Goal: Transaction & Acquisition: Purchase product/service

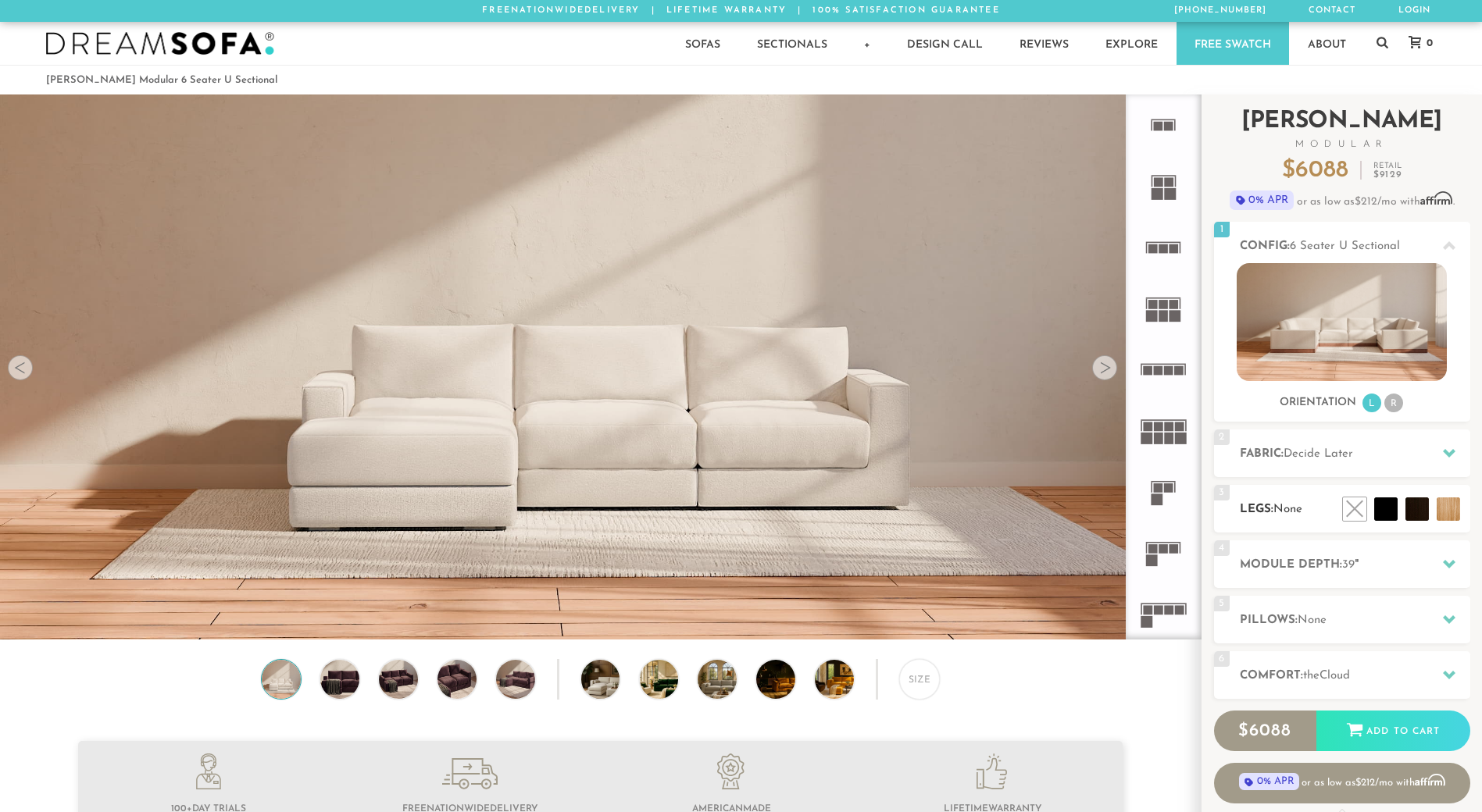
click at [1266, 517] on h2 "Legs: None" at bounding box center [1355, 509] width 230 height 18
click at [1364, 503] on li at bounding box center [1319, 473] width 93 height 93
click at [1342, 450] on span "Decide Later" at bounding box center [1318, 454] width 70 height 12
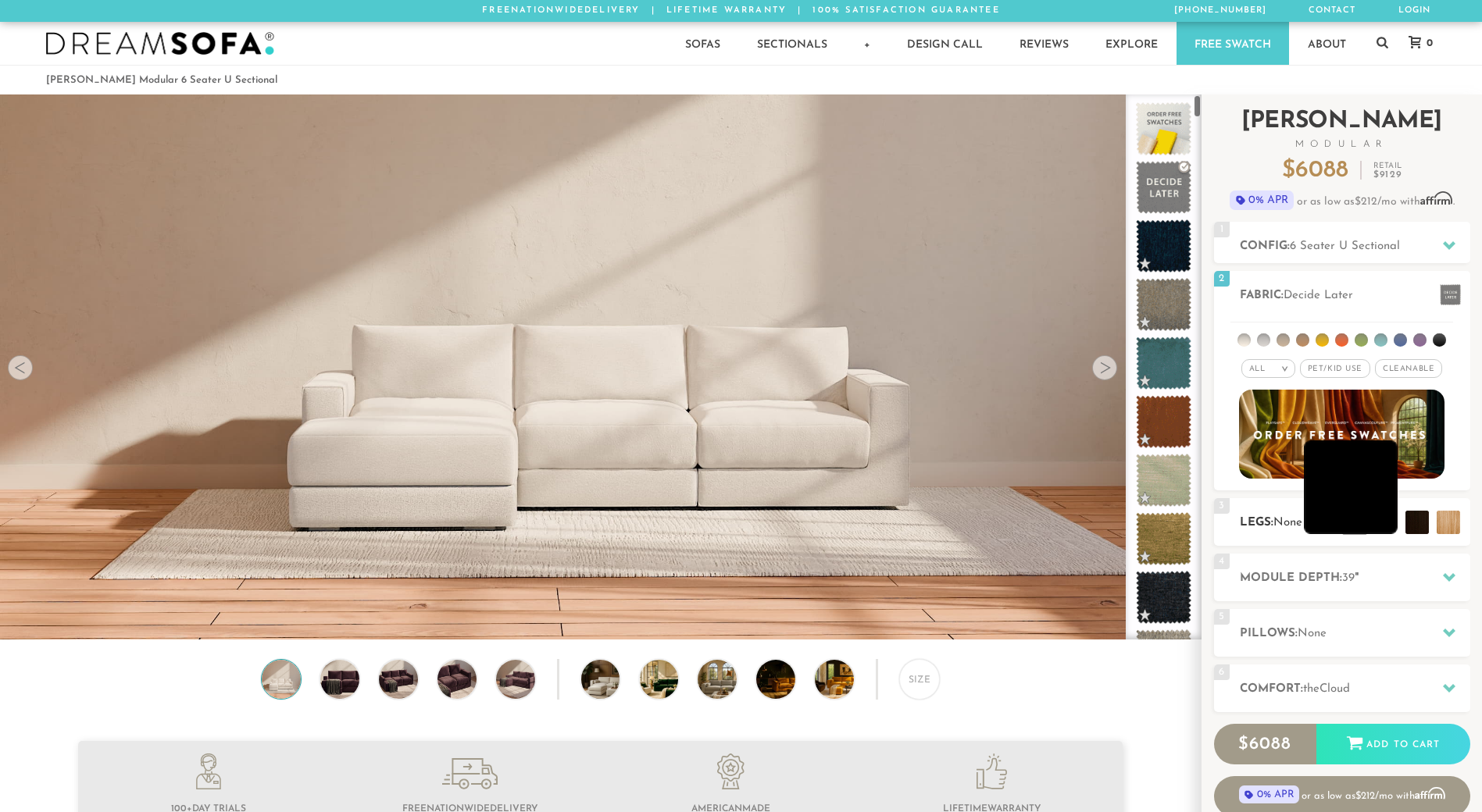
click at [1380, 513] on li at bounding box center [1350, 487] width 93 height 93
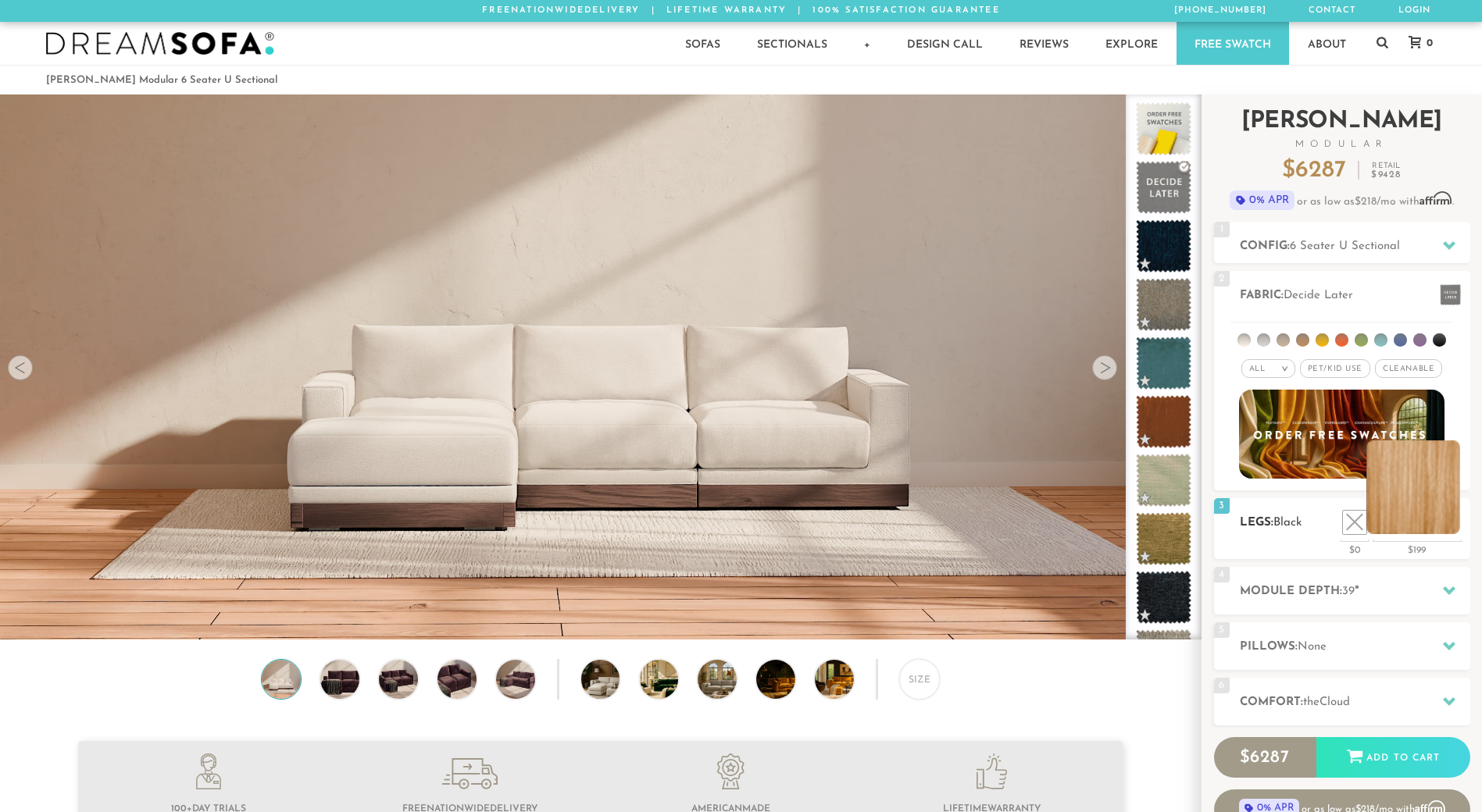
click at [1440, 527] on li at bounding box center [1412, 487] width 93 height 93
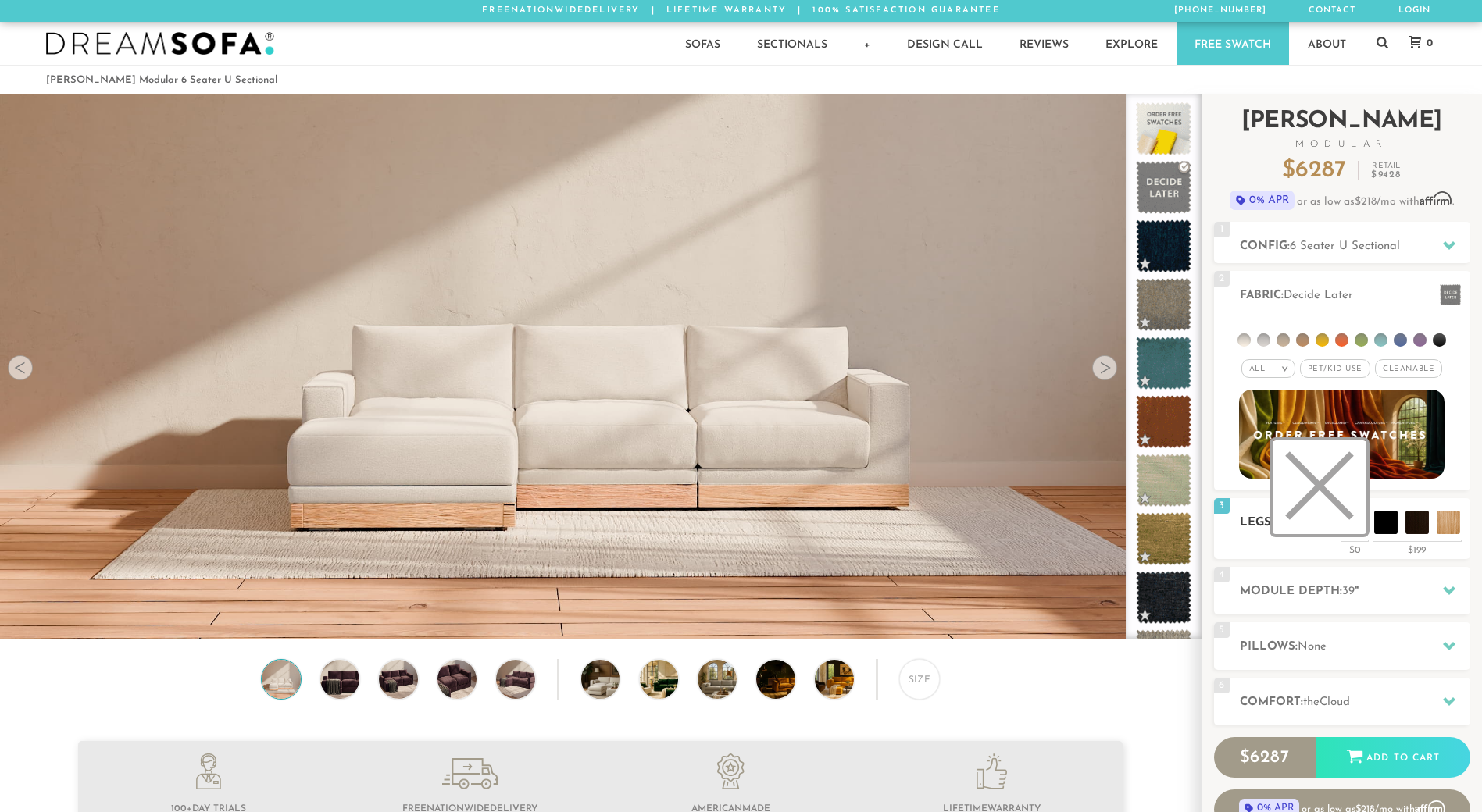
click at [1351, 532] on li at bounding box center [1319, 487] width 93 height 93
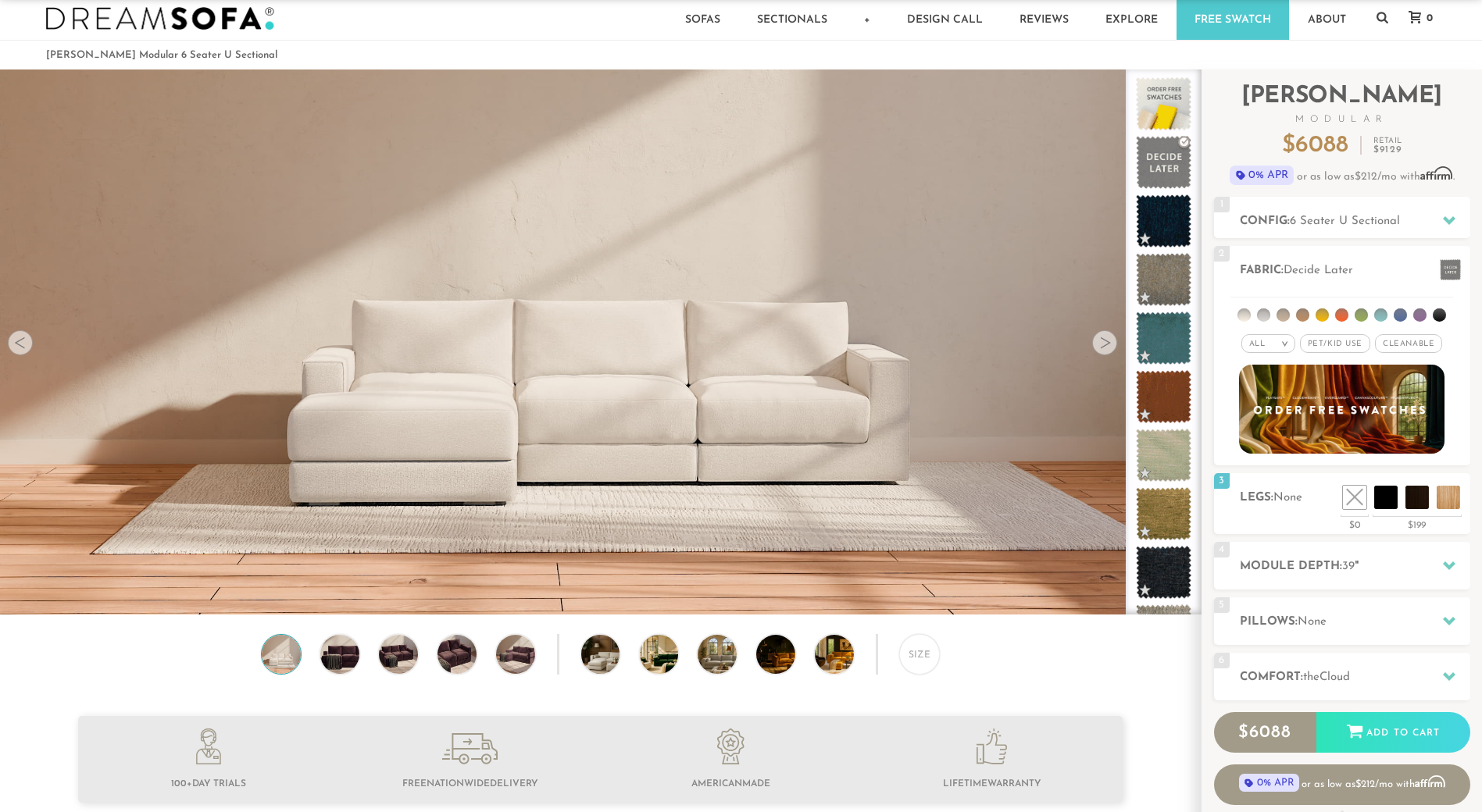
scroll to position [13, 0]
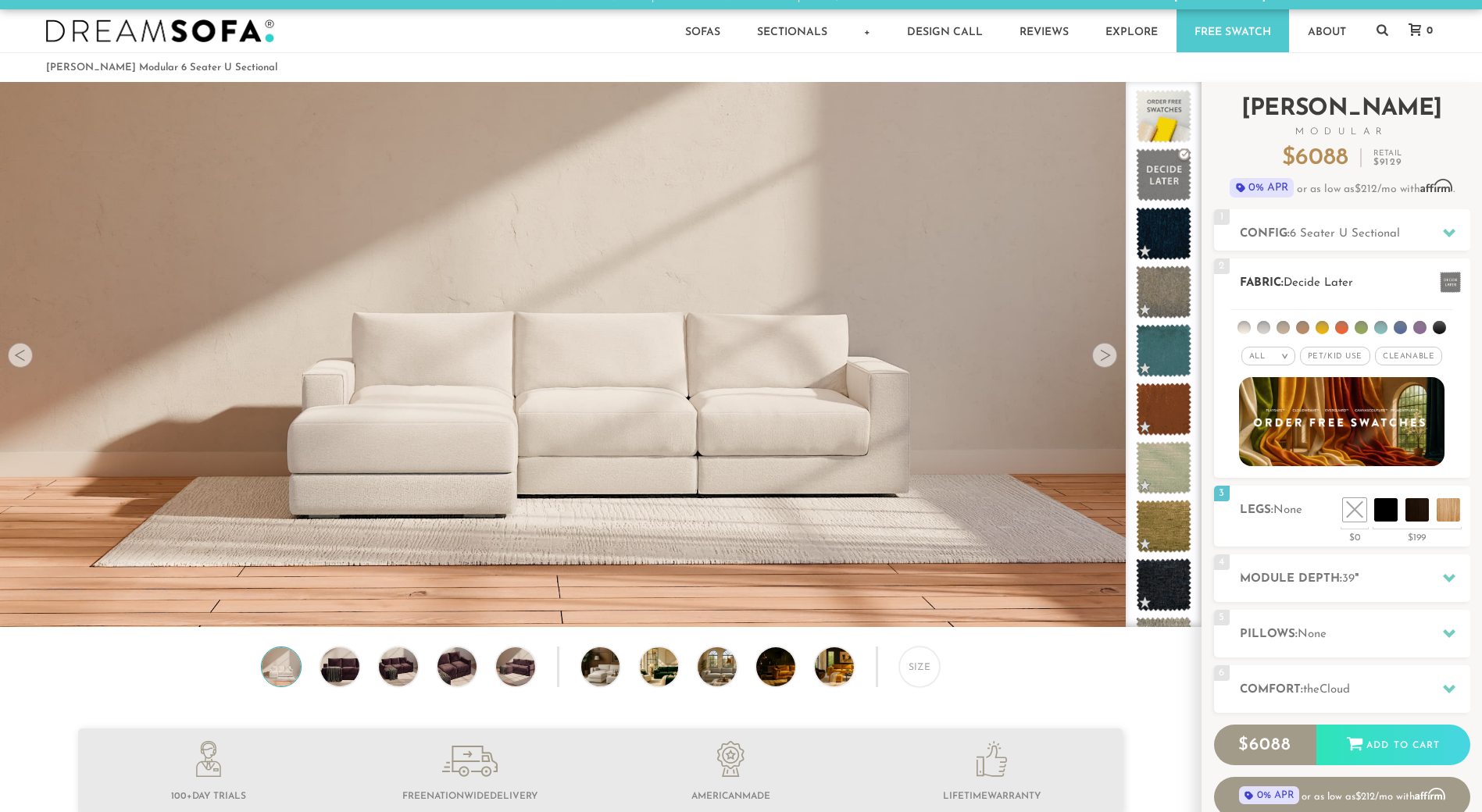
click at [1326, 357] on span "Pet/Kid Use x" at bounding box center [1335, 356] width 71 height 19
click at [1264, 330] on li at bounding box center [1264, 327] width 14 height 14
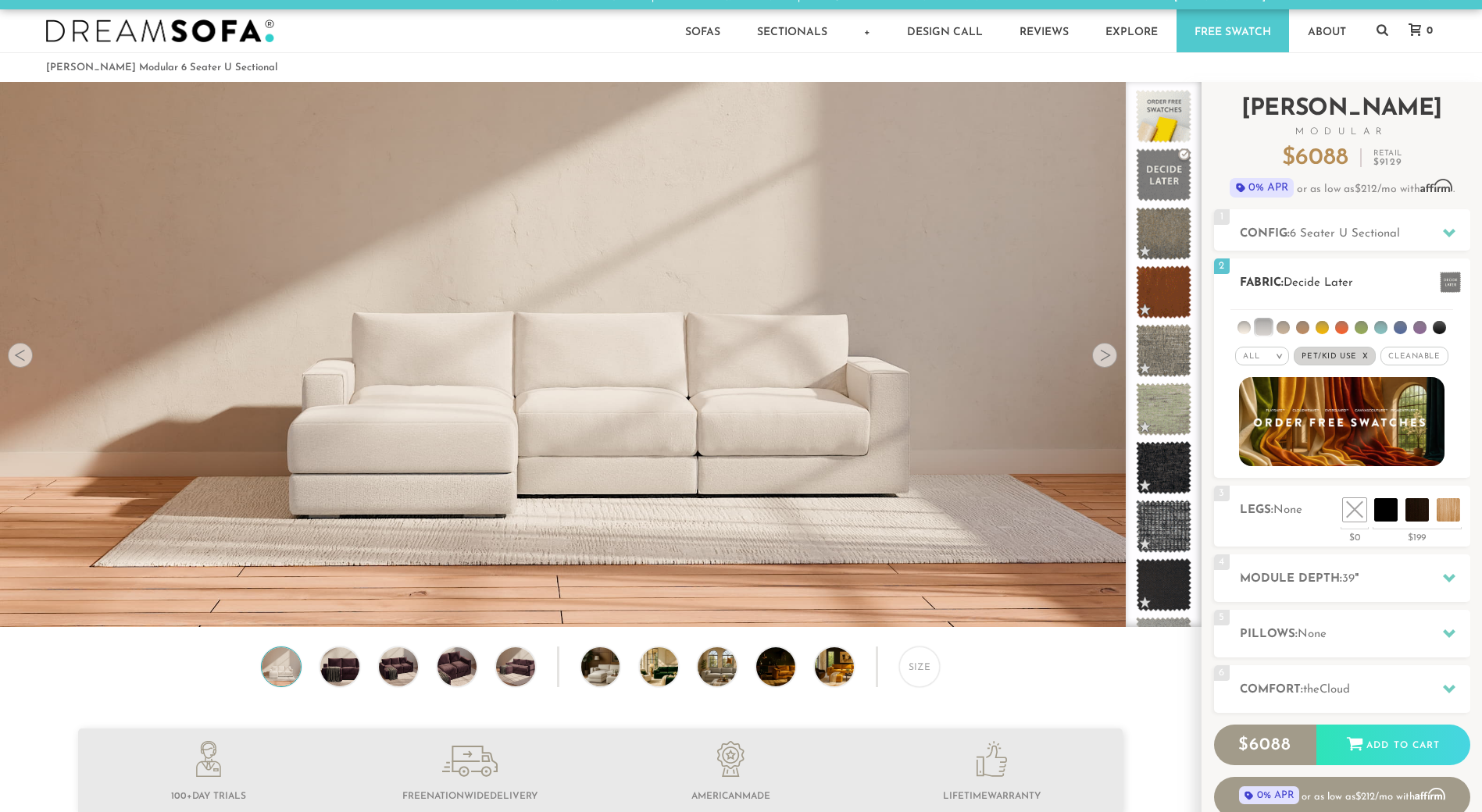
click at [1284, 326] on li at bounding box center [1283, 327] width 14 height 14
click at [1401, 355] on span "Cleanable x" at bounding box center [1414, 356] width 67 height 19
click at [1269, 357] on em ">" at bounding box center [1274, 356] width 12 height 8
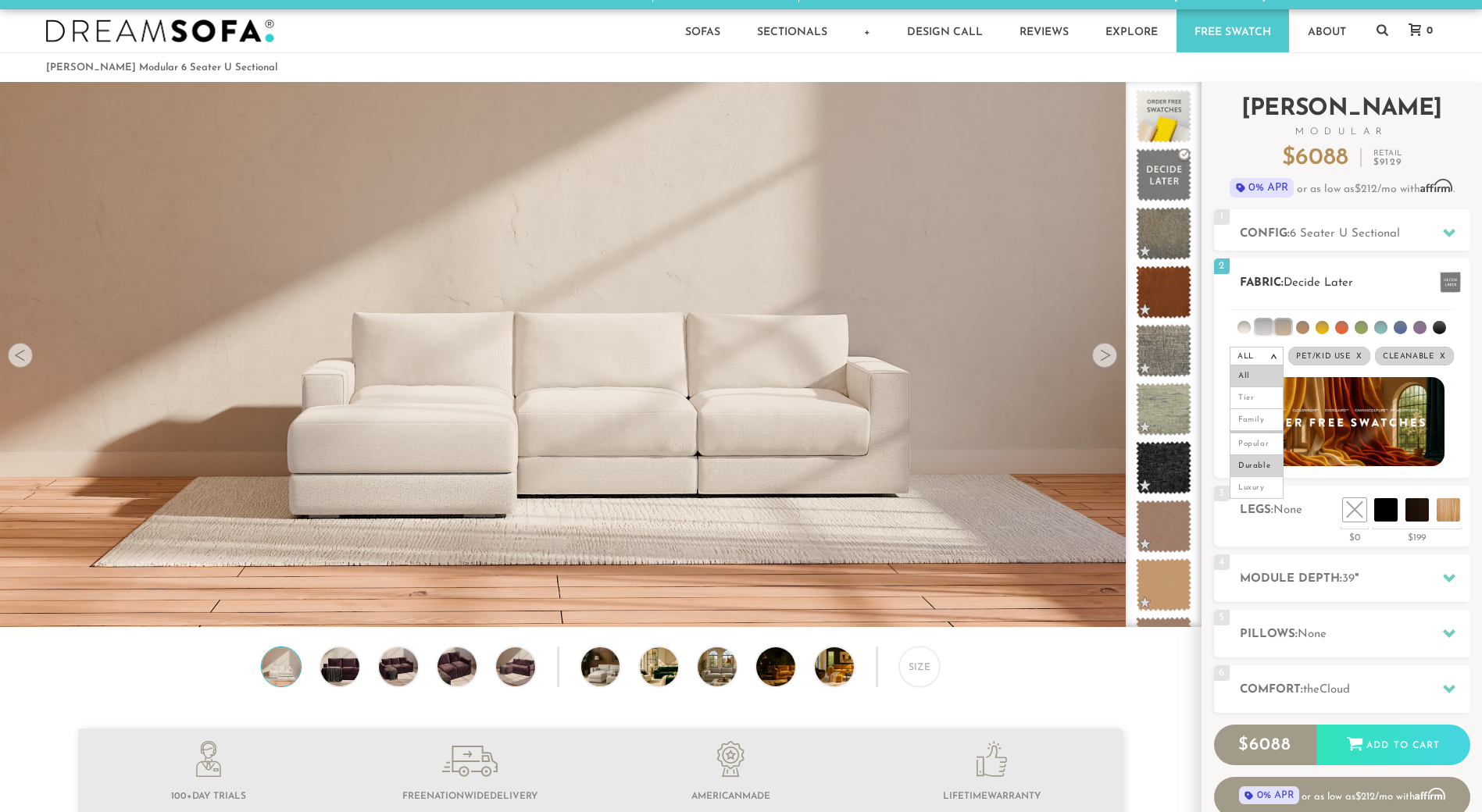
click at [1267, 466] on li "Durable" at bounding box center [1256, 466] width 53 height 22
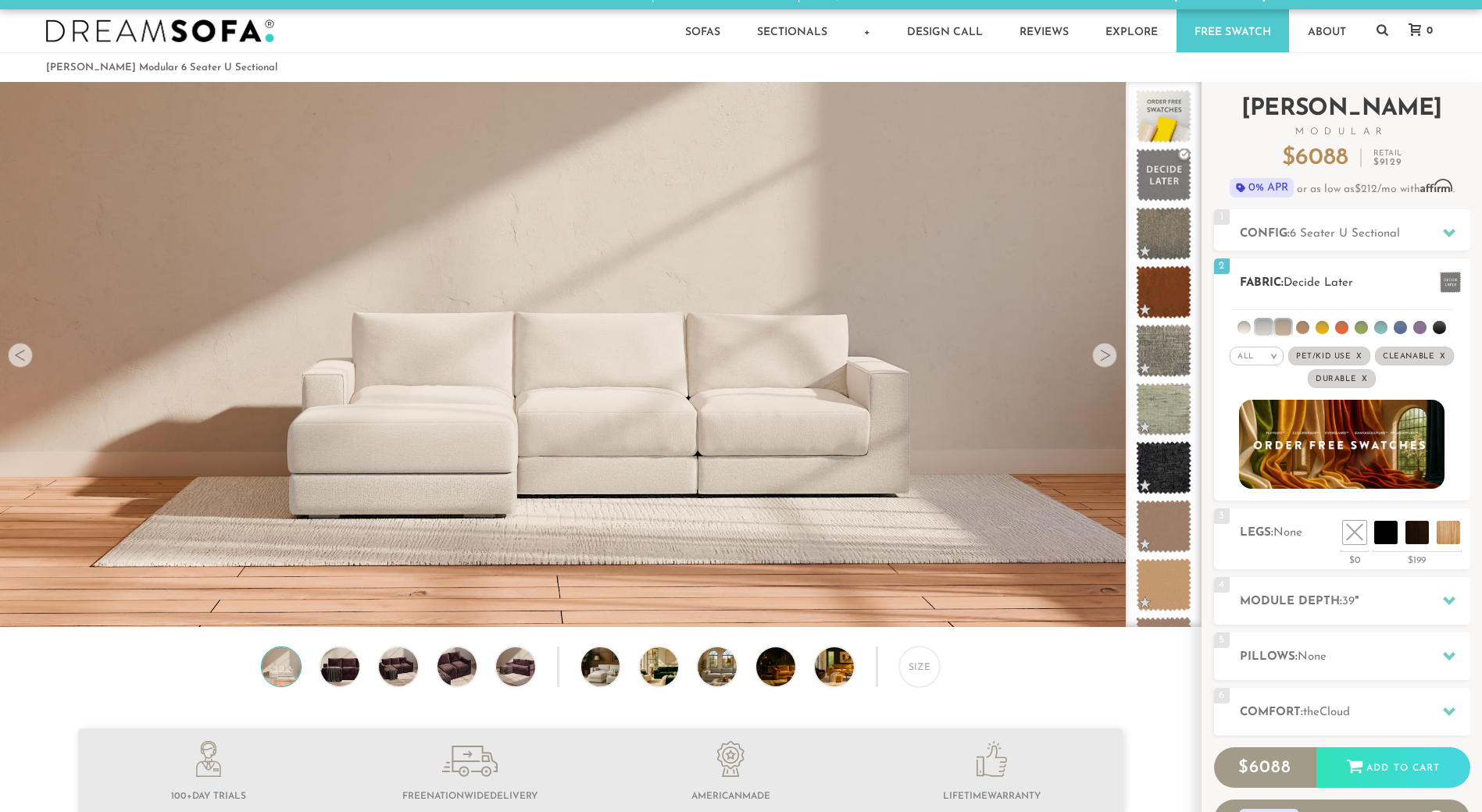
click at [1245, 332] on li at bounding box center [1244, 327] width 14 height 14
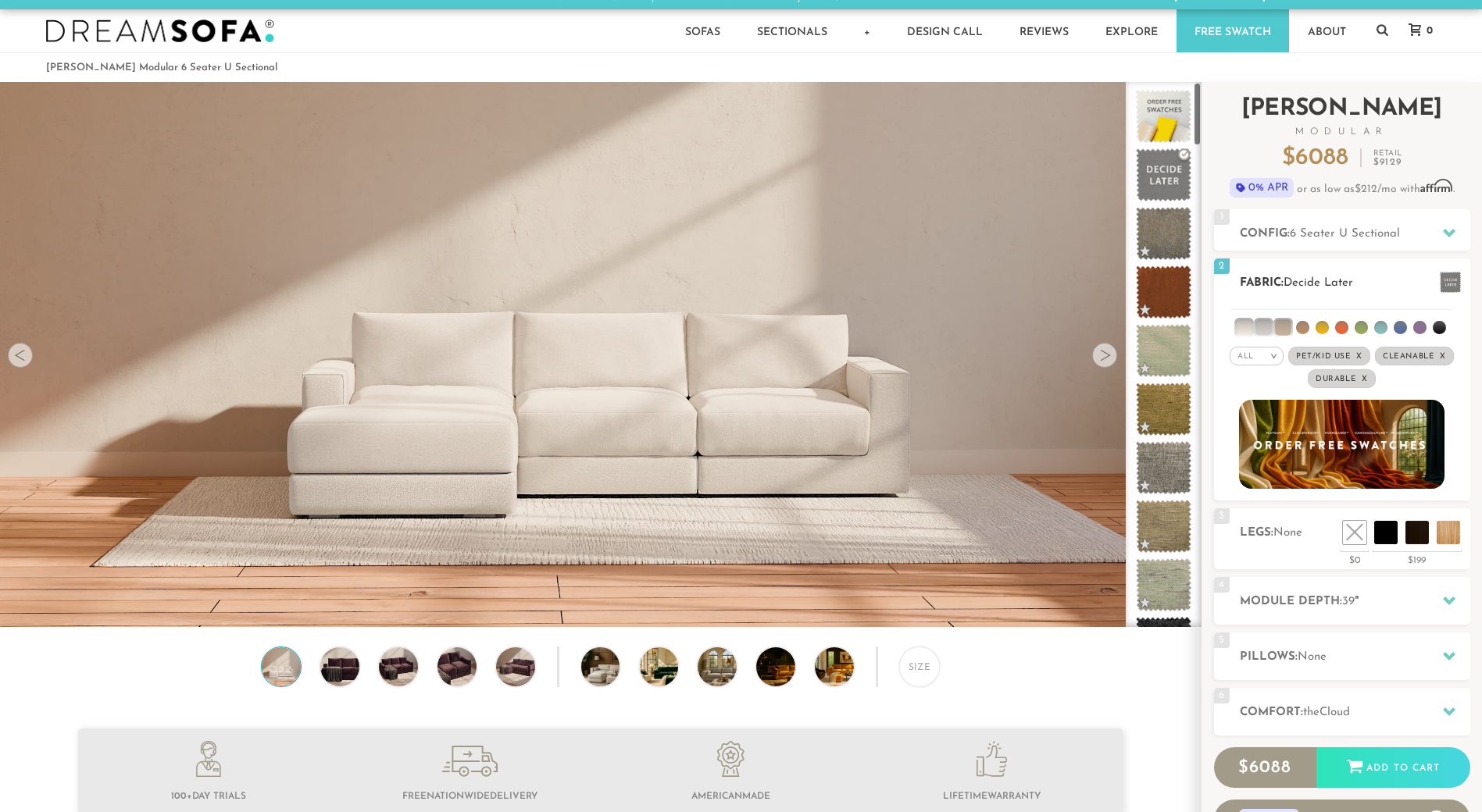
click at [1262, 324] on li at bounding box center [1263, 327] width 15 height 15
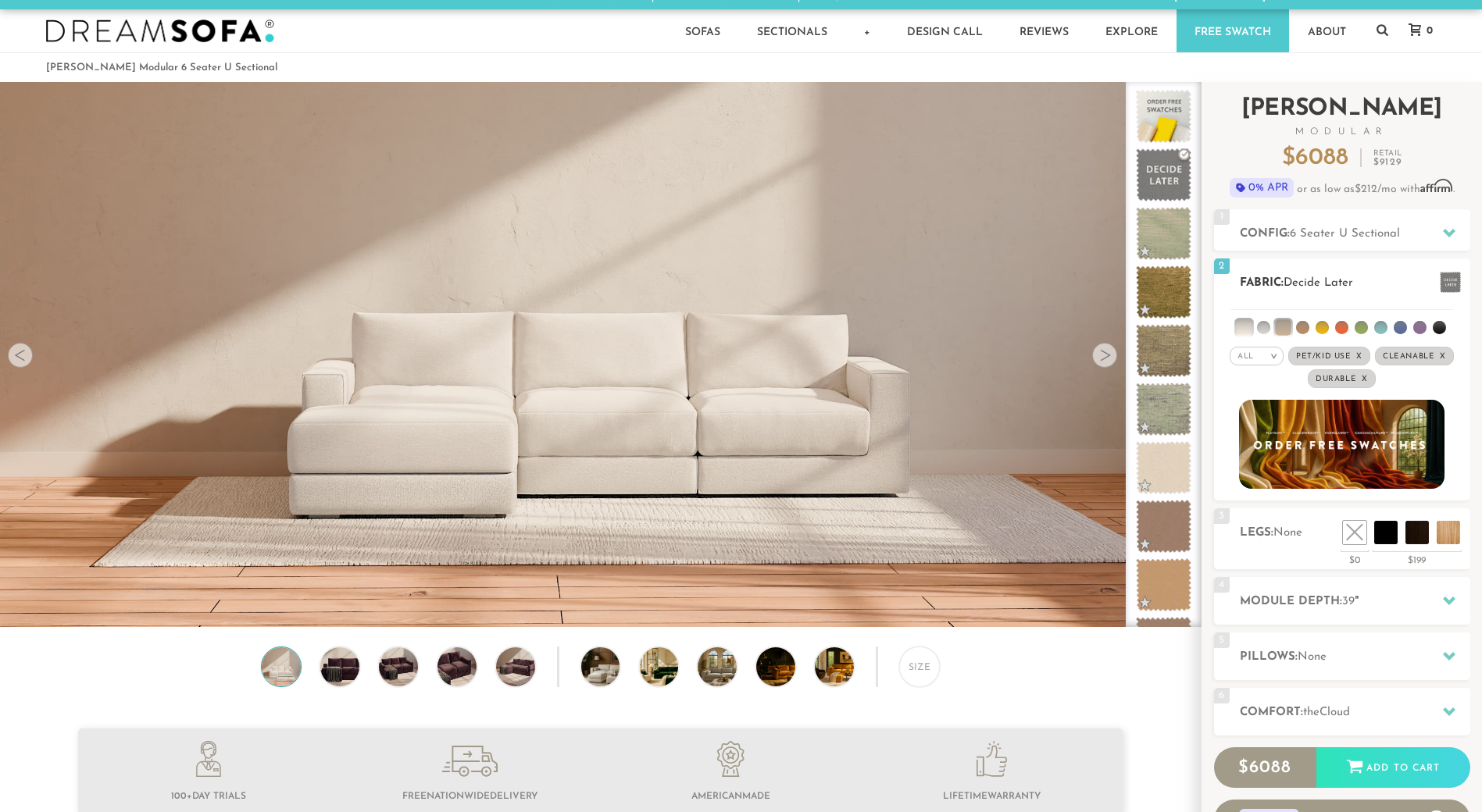
click at [1284, 321] on li at bounding box center [1283, 327] width 15 height 15
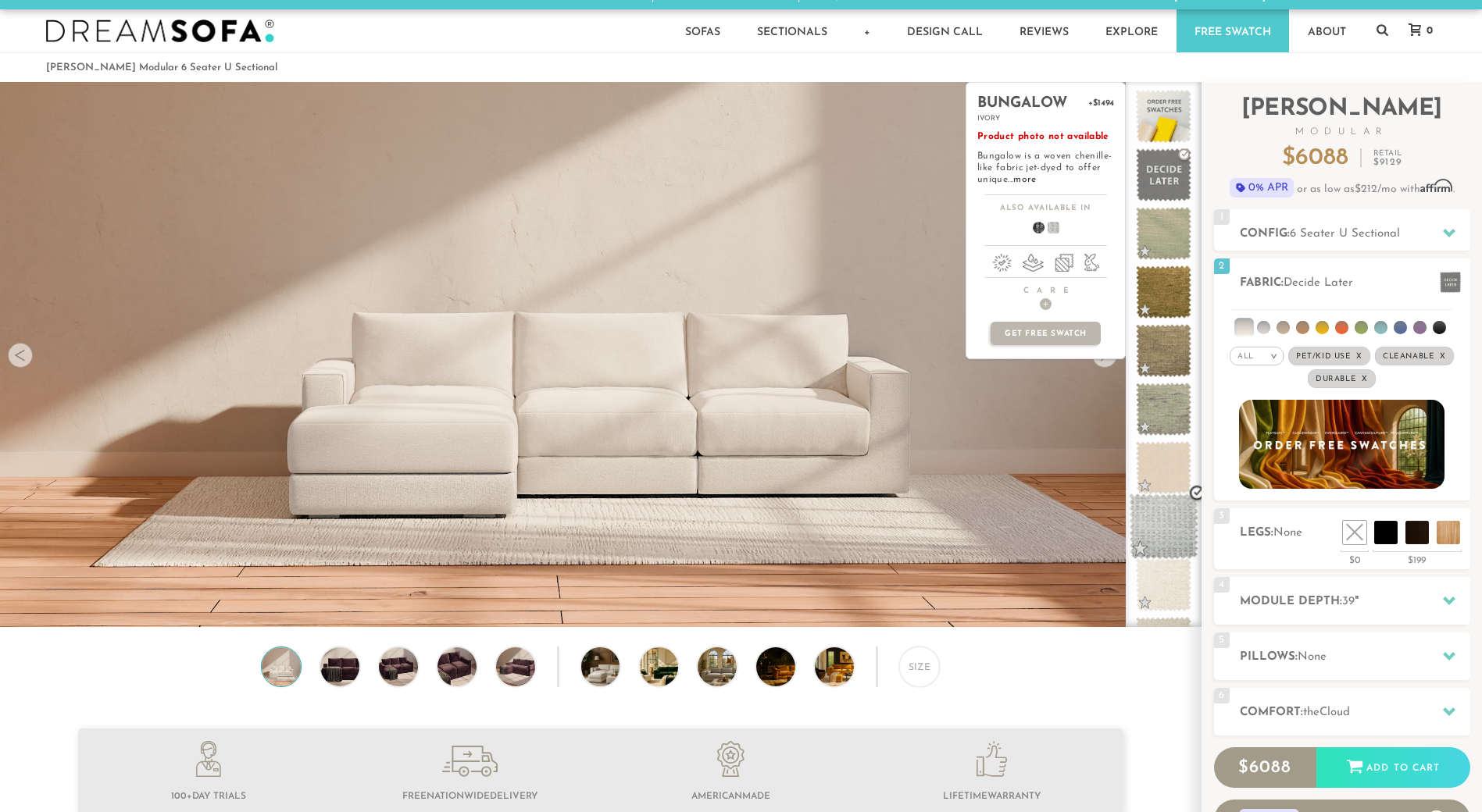
click at [1176, 534] on span at bounding box center [1163, 527] width 70 height 66
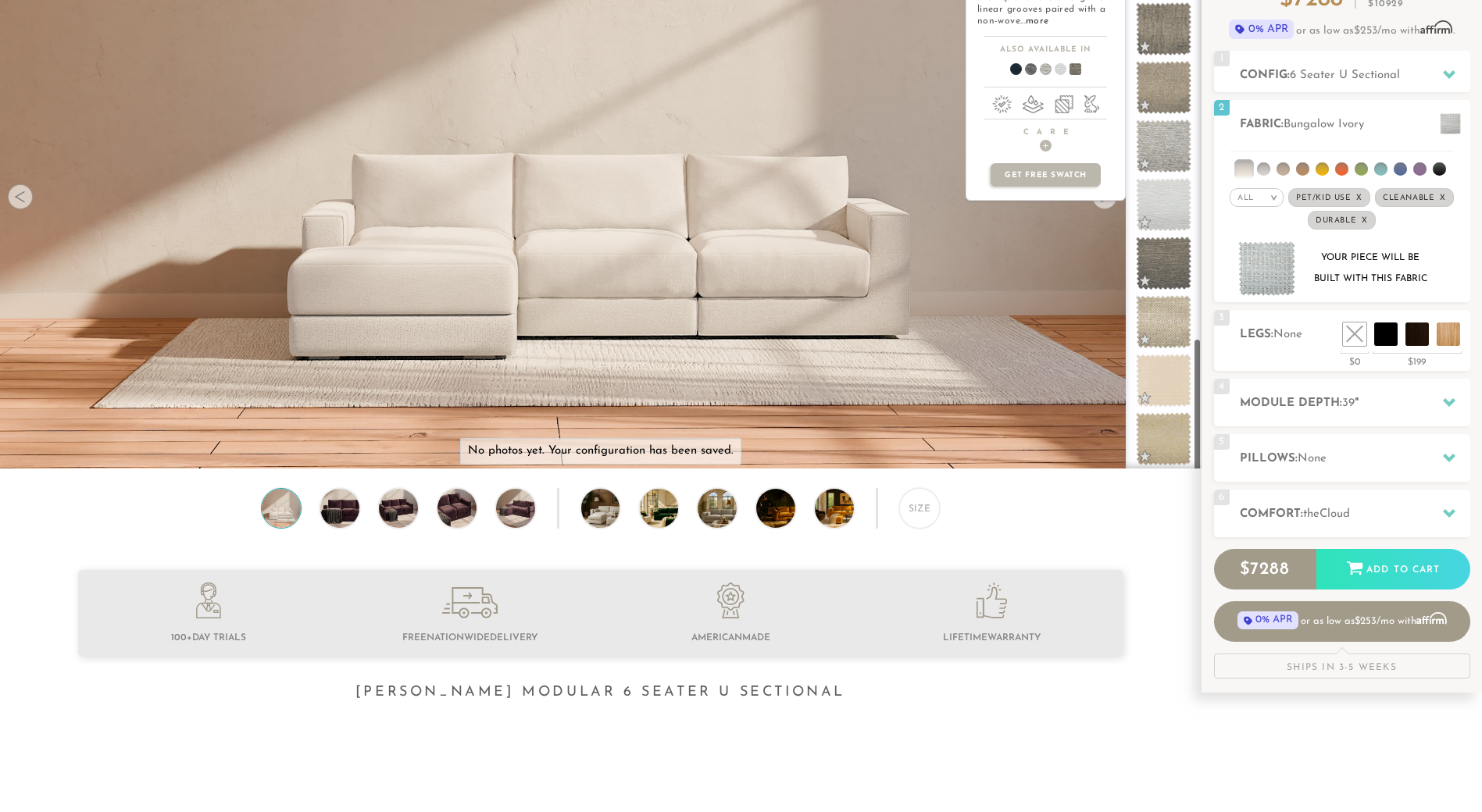
scroll to position [0, 0]
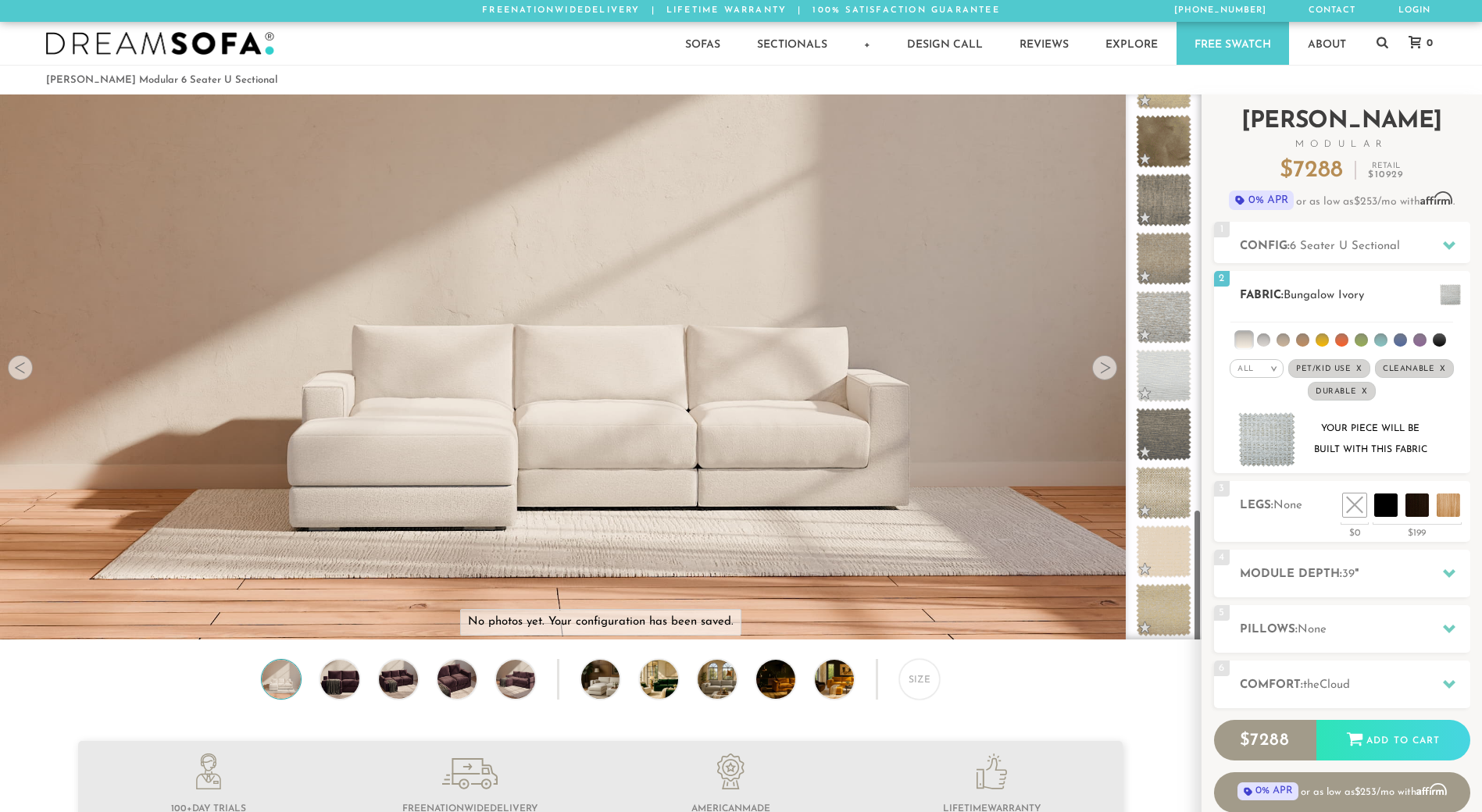
click at [1241, 334] on li at bounding box center [1243, 339] width 15 height 15
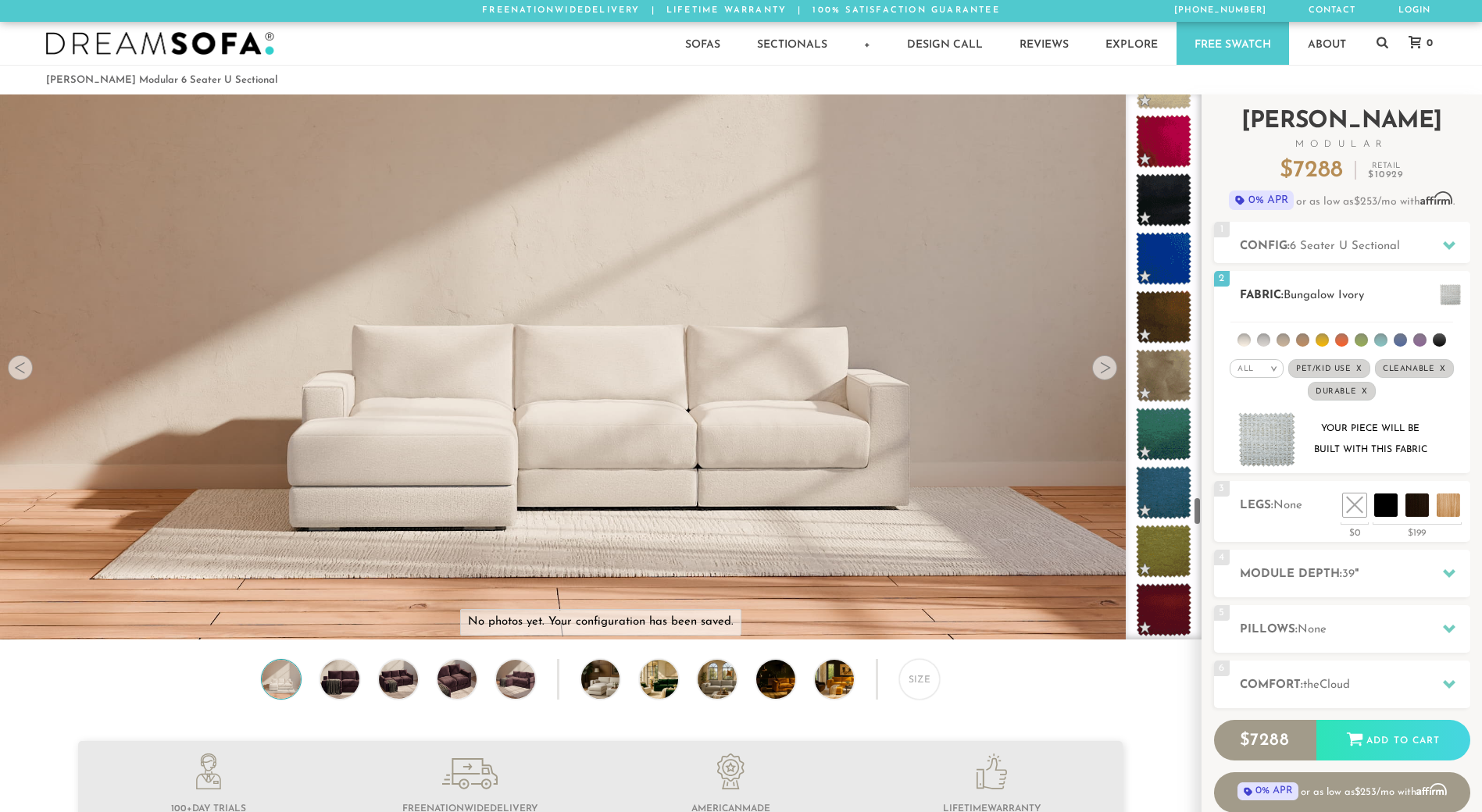
click at [1269, 339] on li at bounding box center [1264, 340] width 14 height 14
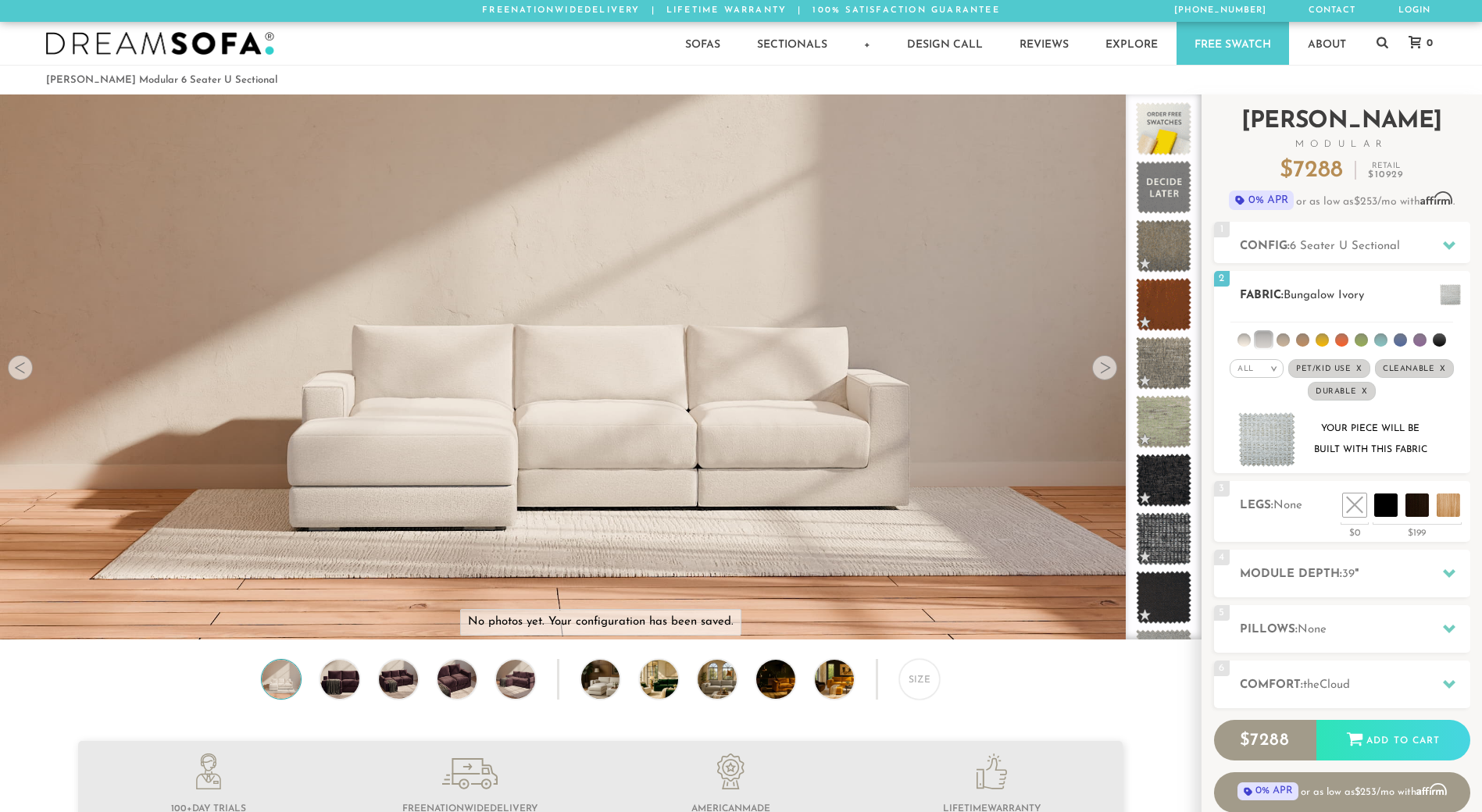
click at [1436, 343] on li at bounding box center [1439, 340] width 14 height 14
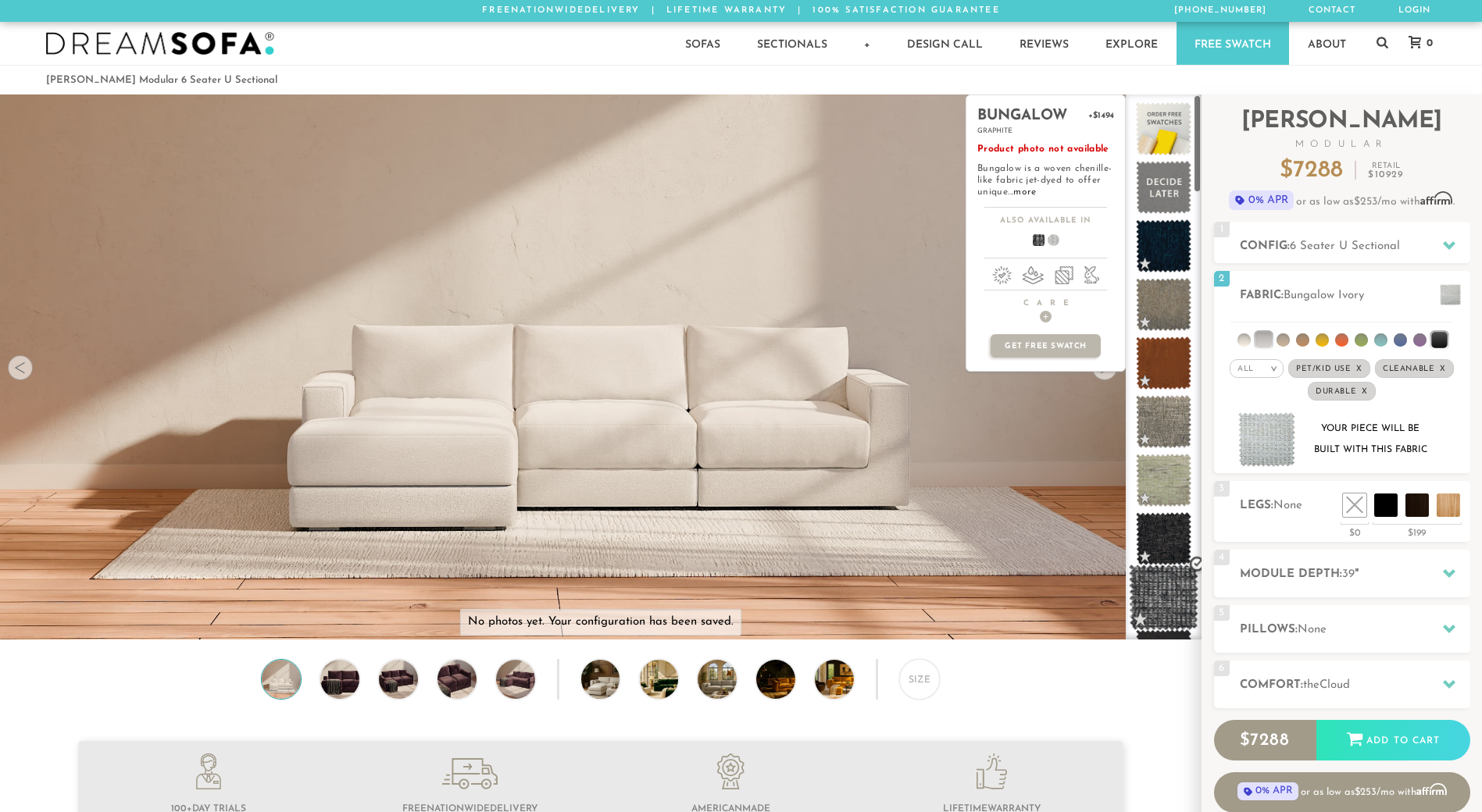
click at [1162, 604] on span at bounding box center [1163, 597] width 70 height 66
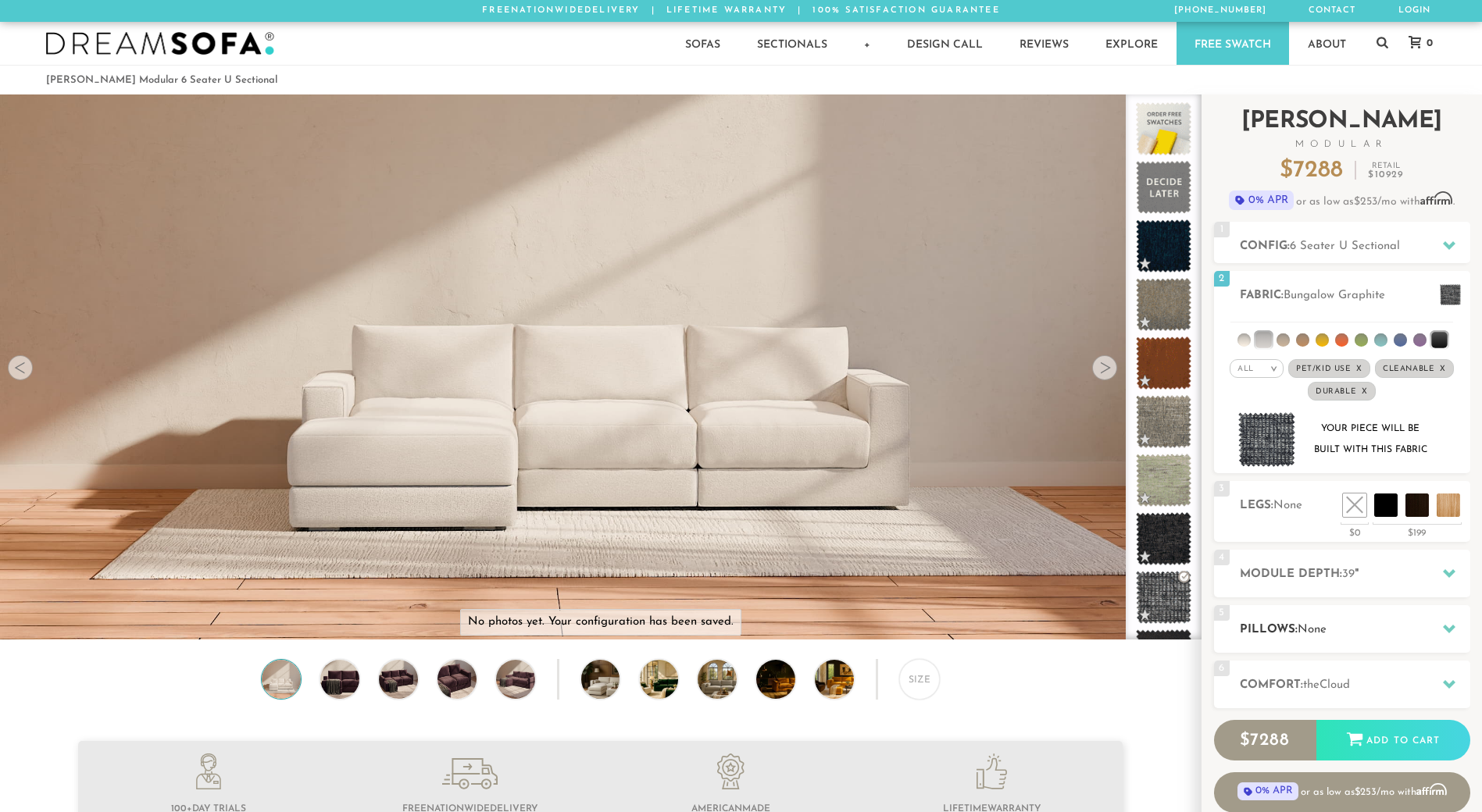
click at [1374, 619] on div "5 Pillows: None" at bounding box center [1342, 629] width 257 height 48
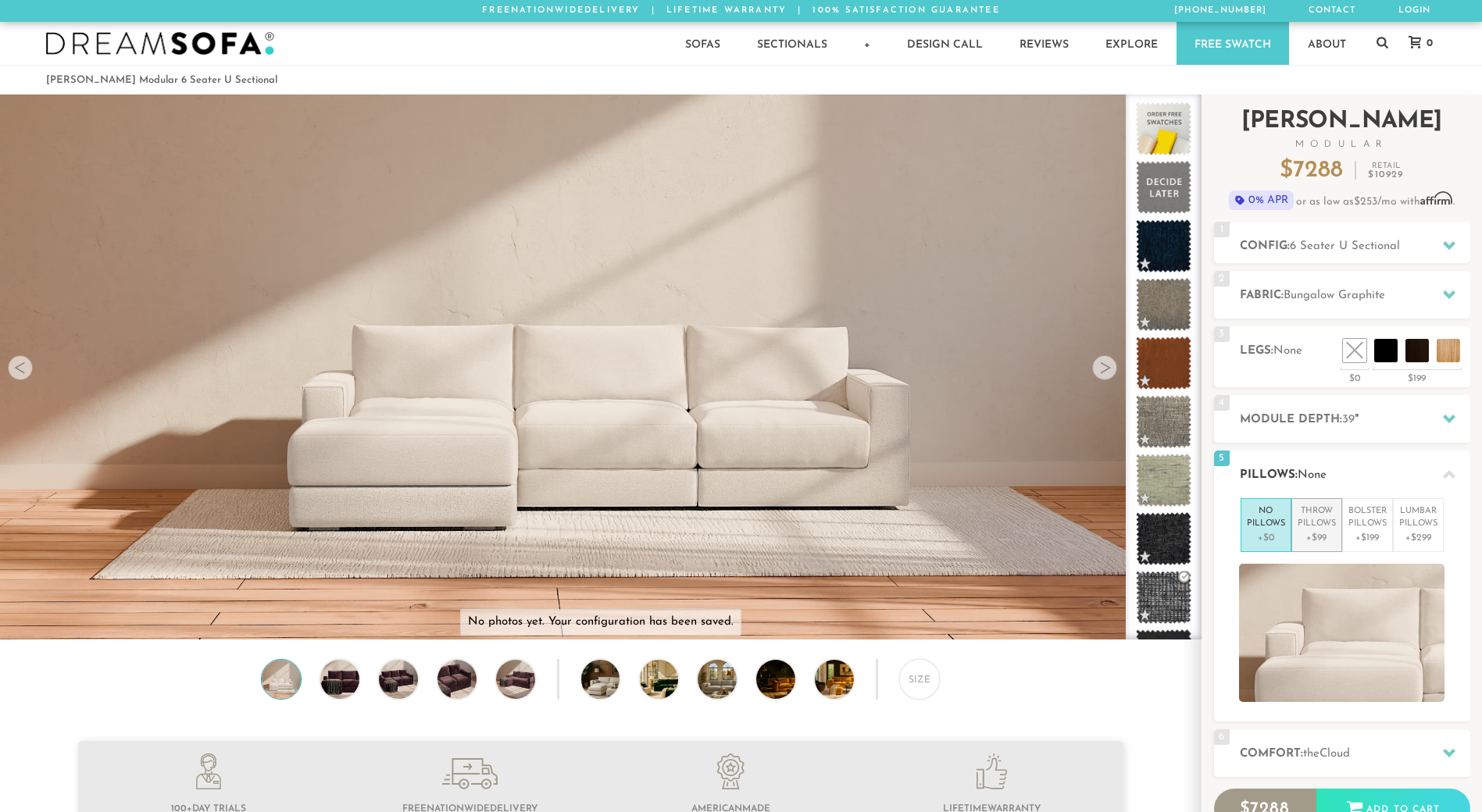
click at [1317, 518] on p "Throw Pillows" at bounding box center [1317, 518] width 38 height 25
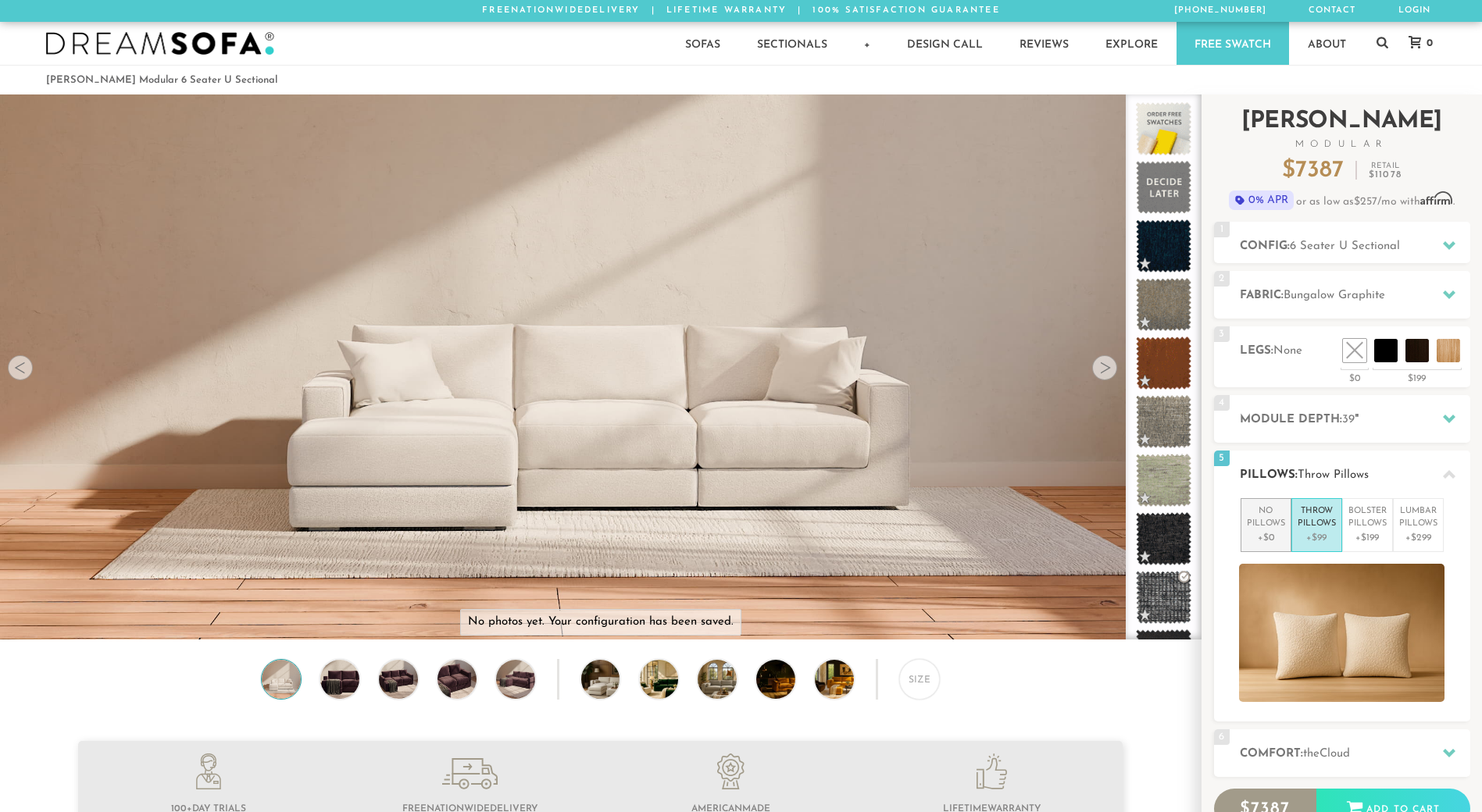
click at [1267, 524] on p "No Pillows" at bounding box center [1266, 518] width 38 height 25
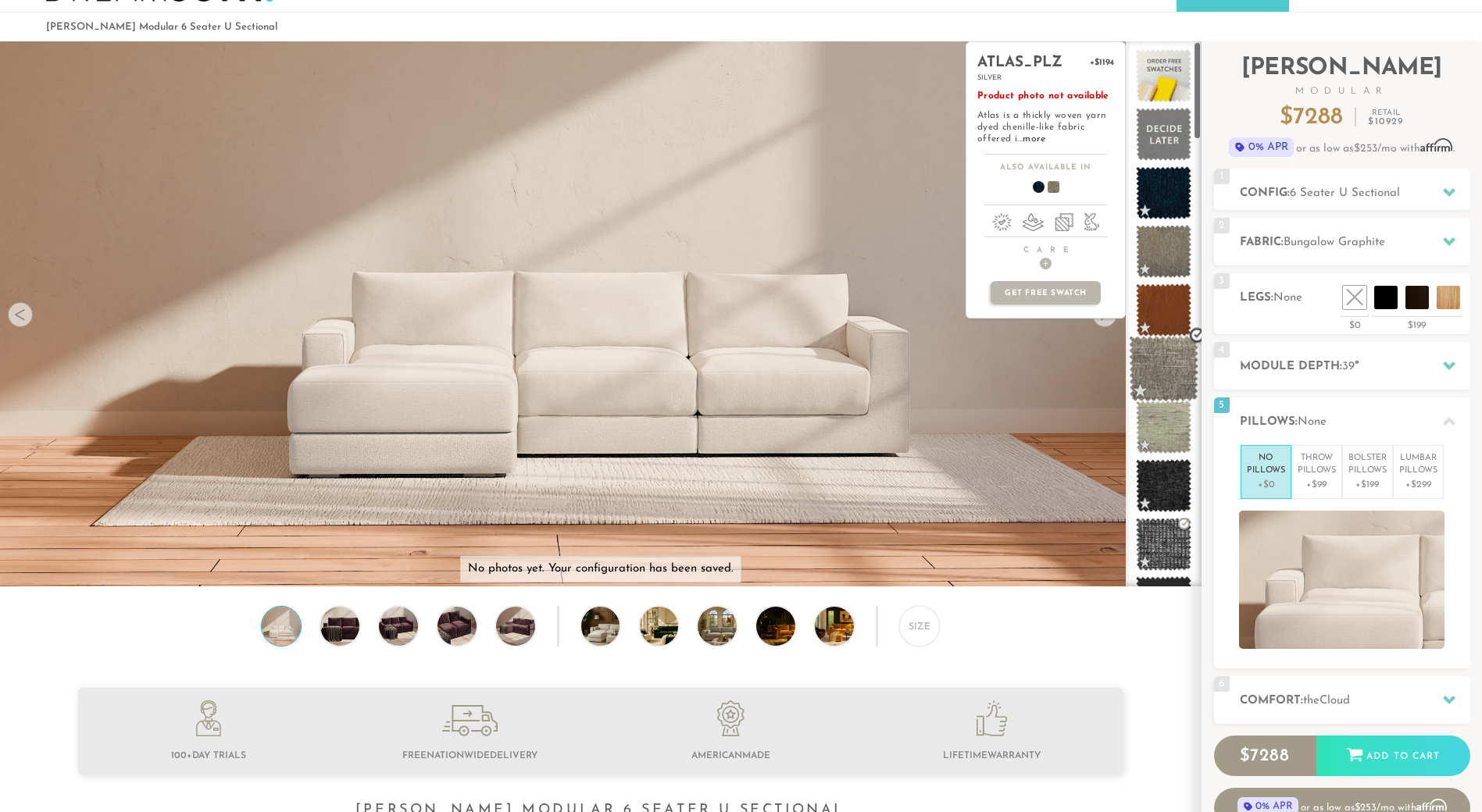
scroll to position [27, 0]
